Goal: Find specific page/section: Find specific page/section

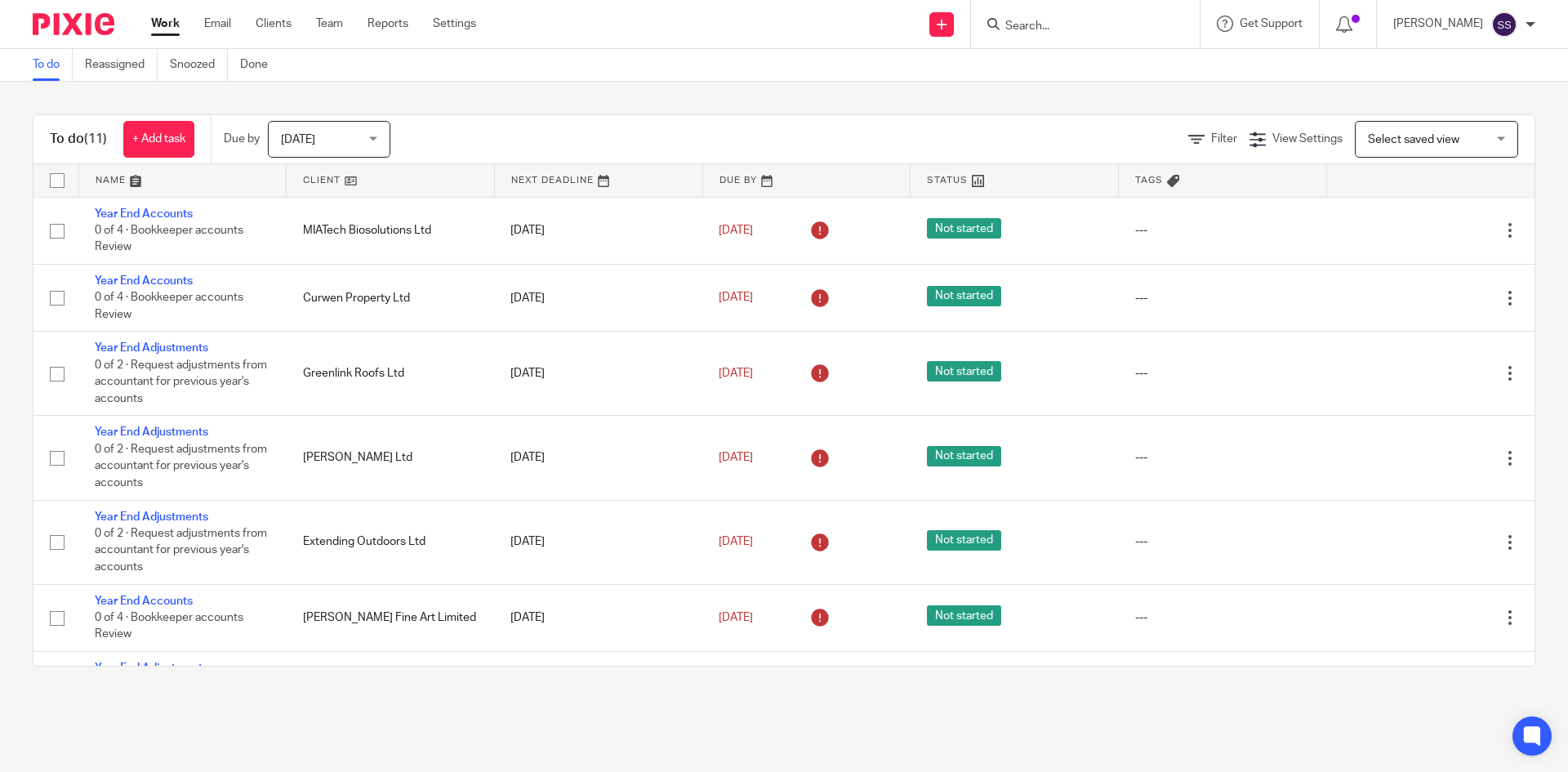
click at [1097, 34] on form at bounding box center [1091, 24] width 174 height 20
click at [1068, 24] on input "Search" at bounding box center [1078, 27] width 147 height 15
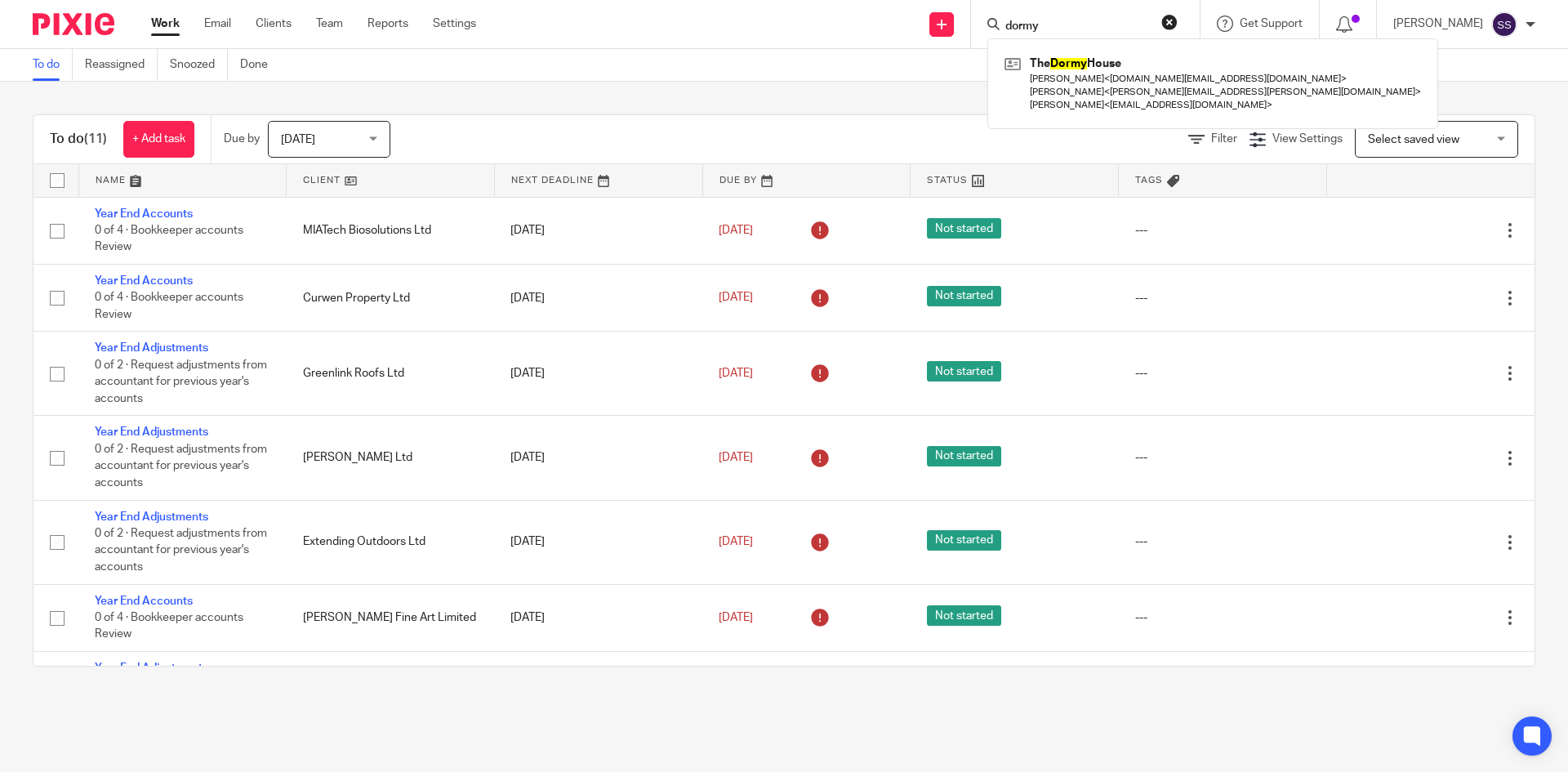
type input "dormy"
click button "submit" at bounding box center [0, 0] width 0 height 0
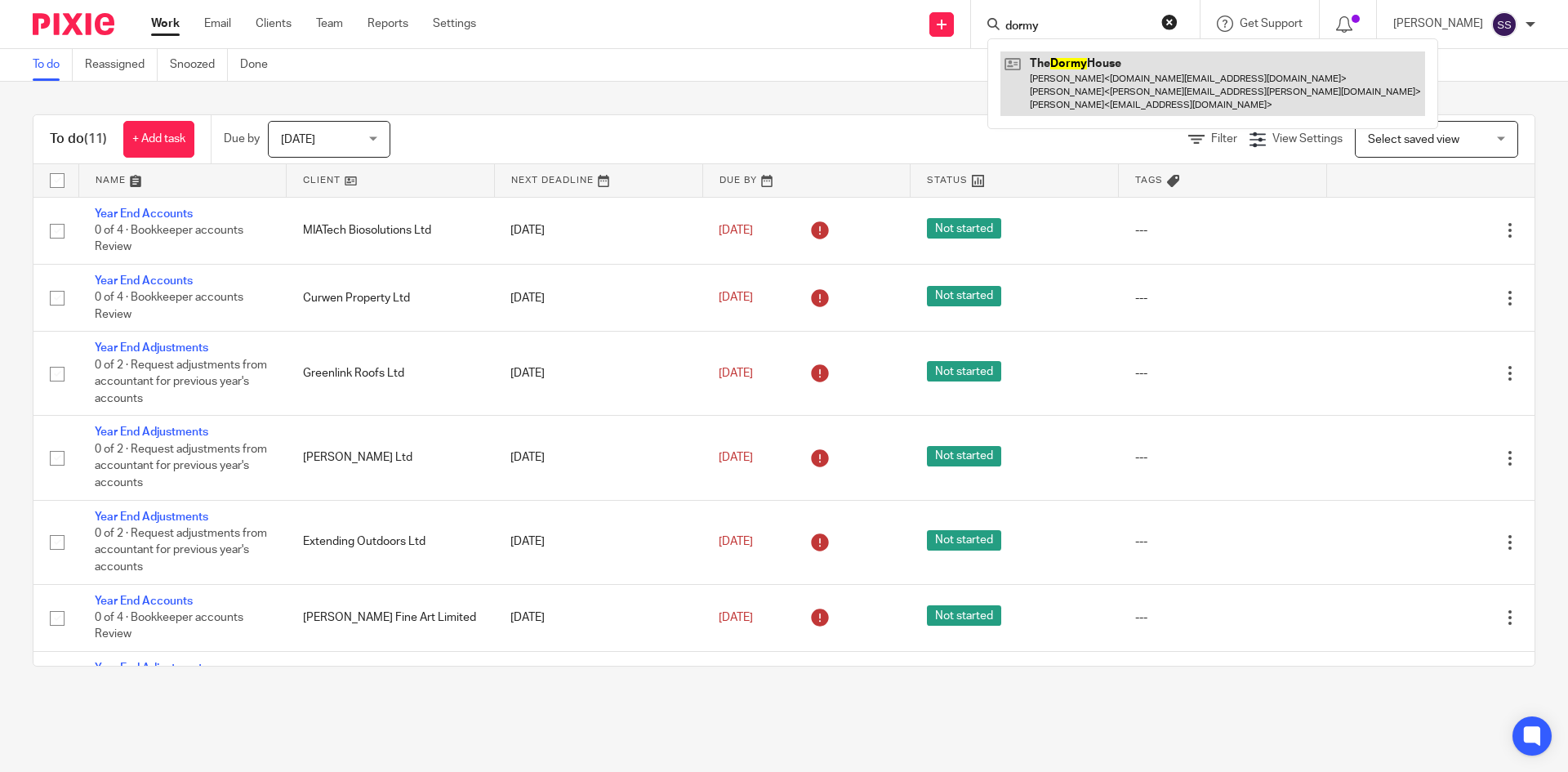
click at [1116, 91] on link at bounding box center [1212, 83] width 425 height 64
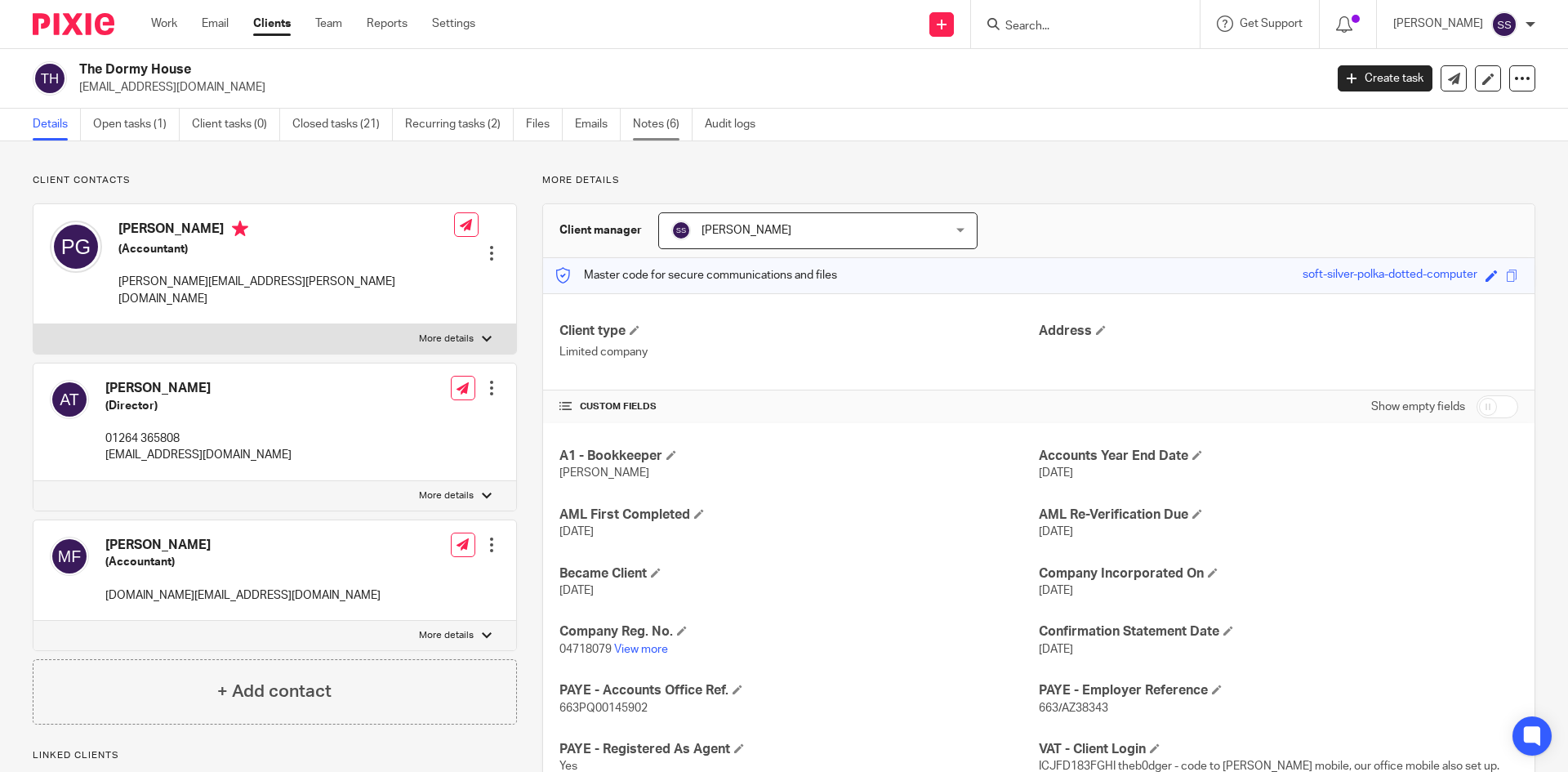
click at [668, 118] on link "Notes (6)" at bounding box center [662, 124] width 59 height 32
